Goal: Find specific page/section: Find specific page/section

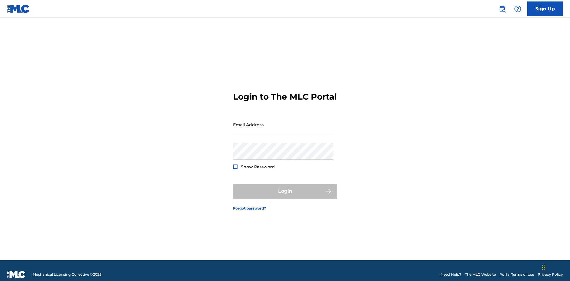
scroll to position [8, 0]
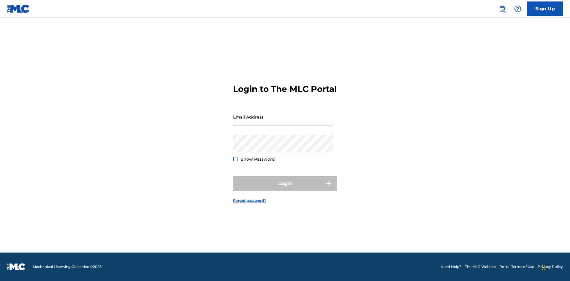
click at [283, 122] on input "Email Address" at bounding box center [283, 117] width 100 height 17
type input "Duke.McTesterson@gmail.com"
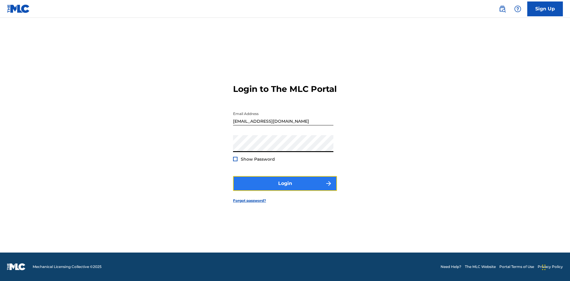
click at [285, 189] on button "Login" at bounding box center [285, 183] width 104 height 15
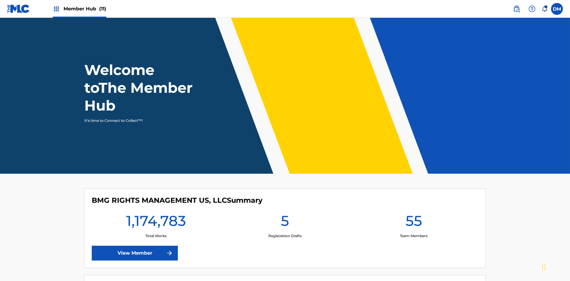
click at [85, 9] on span "Member Hub (11)" at bounding box center [85, 8] width 43 height 7
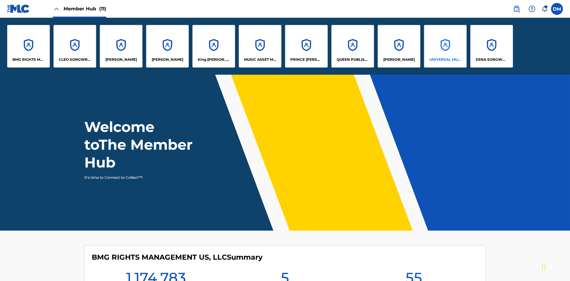
click at [445, 60] on p "UNIVERSAL MUSIC PUB GROUP" at bounding box center [445, 59] width 32 height 5
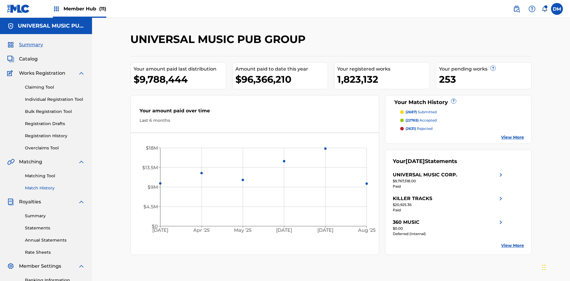
click at [55, 185] on link "Match History" at bounding box center [55, 188] width 60 height 6
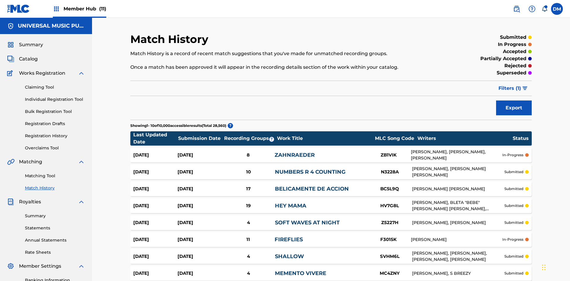
click at [510, 85] on span "Filters ( 1 )" at bounding box center [509, 88] width 23 height 7
click at [0, 0] on div at bounding box center [0, 0] width 0 height 0
click at [0, 0] on button "Apply Filters" at bounding box center [0, 0] width 0 height 0
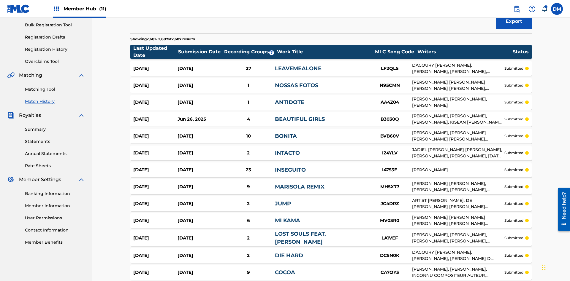
click at [509, 5] on span "Filters ( 2 )" at bounding box center [509, 1] width 23 height 7
click at [0, 0] on img at bounding box center [0, 0] width 0 height 0
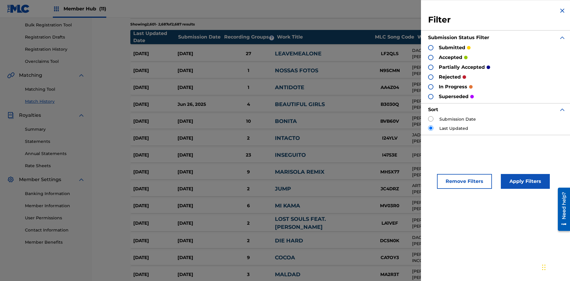
click at [431, 57] on div at bounding box center [430, 57] width 5 height 5
click at [524, 182] on button "Apply Filters" at bounding box center [525, 181] width 49 height 15
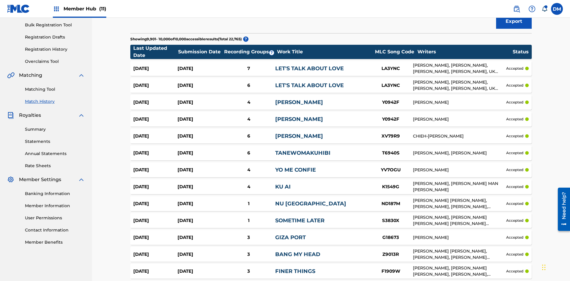
click at [509, 5] on span "Filters ( 2 )" at bounding box center [509, 1] width 23 height 7
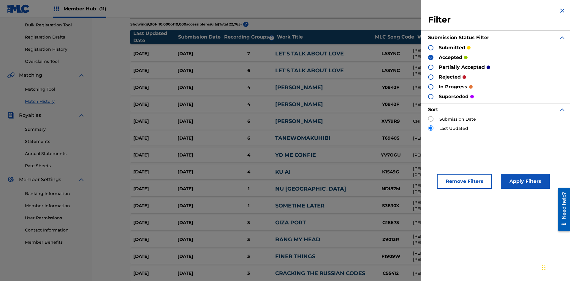
click at [431, 57] on img at bounding box center [431, 58] width 4 height 4
click at [431, 67] on div at bounding box center [430, 67] width 5 height 5
click at [524, 182] on button "Apply Filters" at bounding box center [525, 181] width 49 height 15
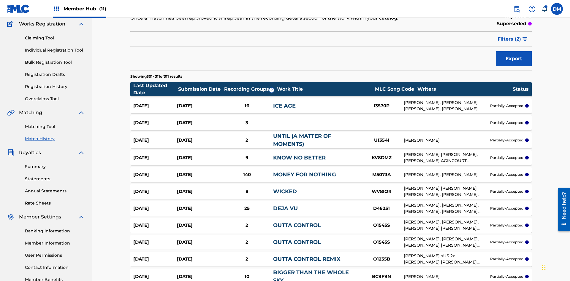
scroll to position [0, 0]
click at [509, 39] on span "Filters ( 2 )" at bounding box center [509, 39] width 23 height 7
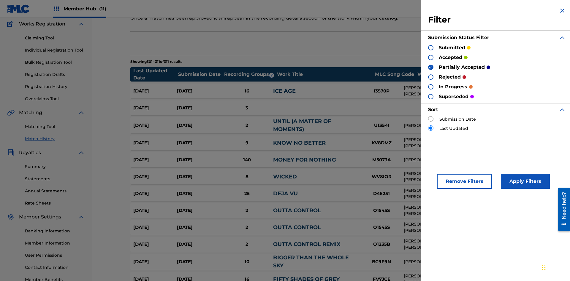
click at [431, 67] on img at bounding box center [431, 67] width 4 height 4
click at [431, 77] on div at bounding box center [430, 77] width 5 height 5
click at [524, 182] on button "Apply Filters" at bounding box center [525, 181] width 49 height 15
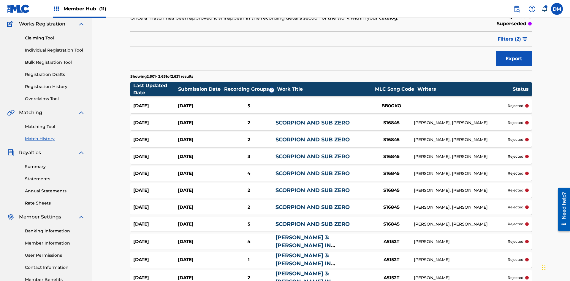
click at [509, 39] on span "Filters ( 2 )" at bounding box center [509, 39] width 23 height 7
click at [0, 0] on img at bounding box center [0, 0] width 0 height 0
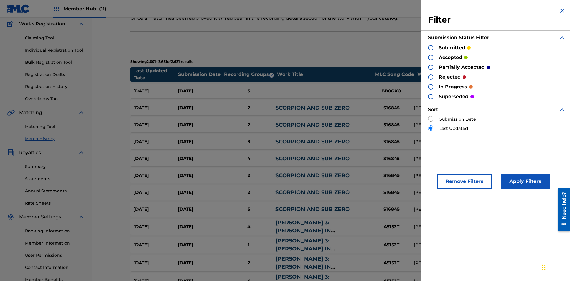
click at [431, 96] on div at bounding box center [430, 96] width 5 height 5
click at [524, 182] on button "Apply Filters" at bounding box center [525, 181] width 49 height 15
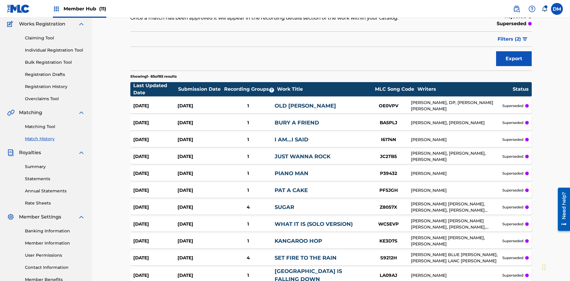
click at [509, 39] on span "Filters ( 2 )" at bounding box center [509, 39] width 23 height 7
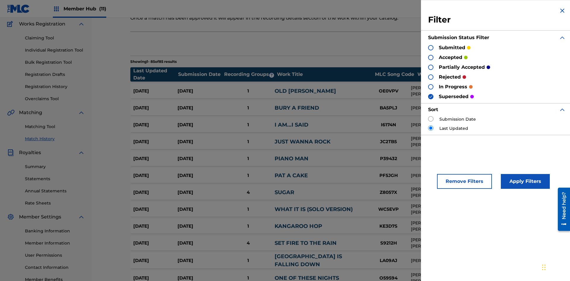
click at [431, 57] on div at bounding box center [430, 57] width 5 height 5
click at [524, 182] on button "Apply Filters" at bounding box center [525, 181] width 49 height 15
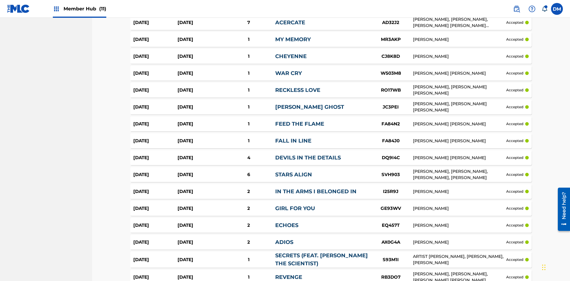
scroll to position [1624, 0]
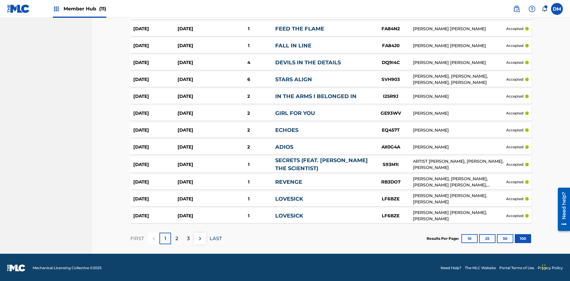
click at [216, 237] on p "LAST" at bounding box center [216, 238] width 12 height 7
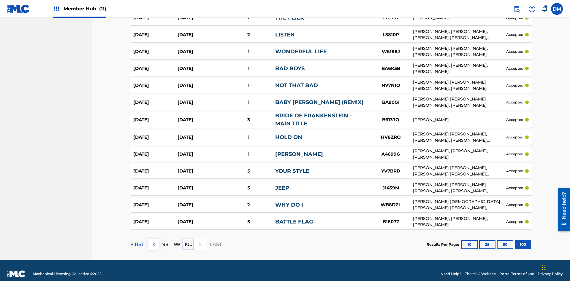
scroll to position [356, 0]
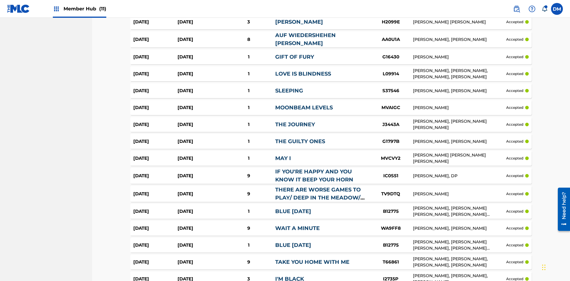
click at [0, 0] on img at bounding box center [0, 0] width 0 height 0
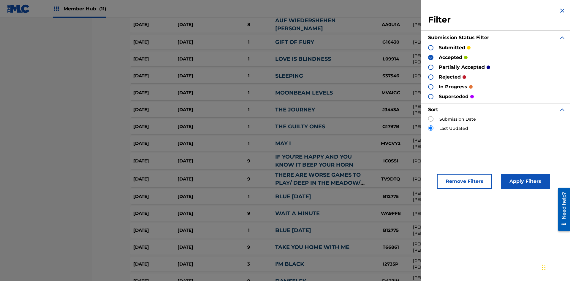
click at [431, 57] on img at bounding box center [431, 58] width 4 height 4
click at [431, 67] on div at bounding box center [430, 67] width 5 height 5
click at [431, 77] on div at bounding box center [430, 77] width 5 height 5
click at [524, 182] on button "Apply Filters" at bounding box center [525, 181] width 49 height 15
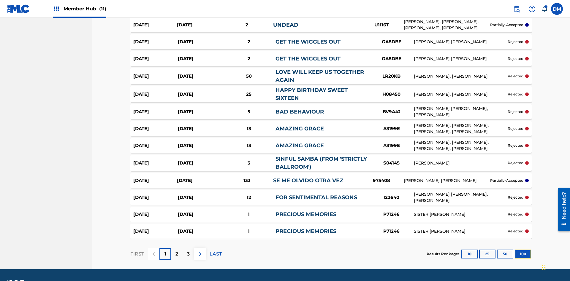
scroll to position [1627, 0]
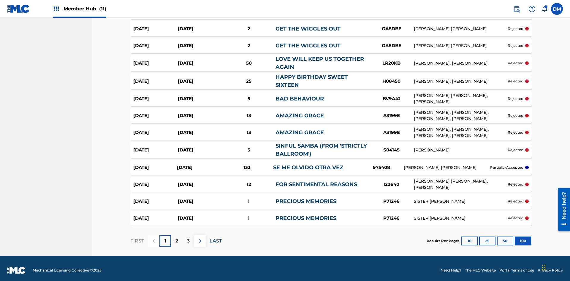
click at [216, 238] on p "LAST" at bounding box center [216, 241] width 12 height 7
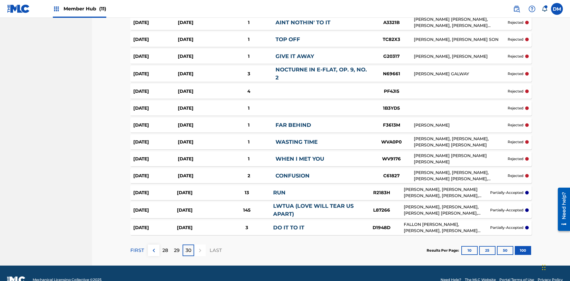
scroll to position [1625, 0]
